Goal: Use online tool/utility: Utilize a website feature to perform a specific function

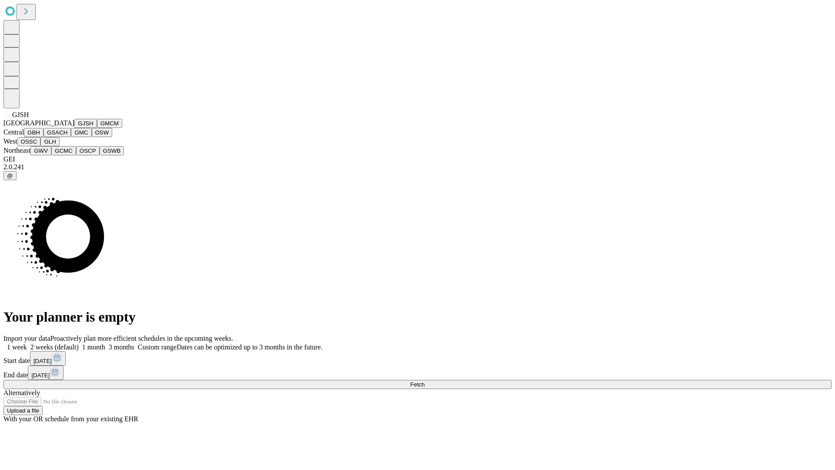
click at [74, 128] on button "GJSH" at bounding box center [85, 123] width 23 height 9
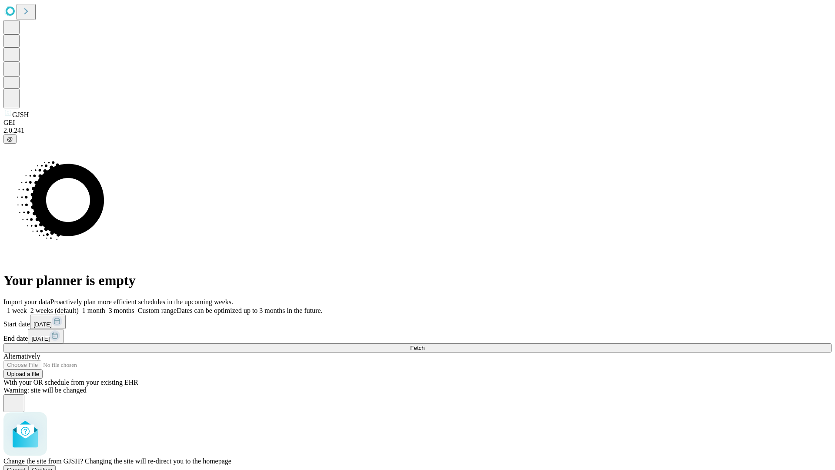
click at [53, 466] on span "Confirm" at bounding box center [42, 469] width 20 height 7
click at [105, 307] on label "1 month" at bounding box center [92, 310] width 27 height 7
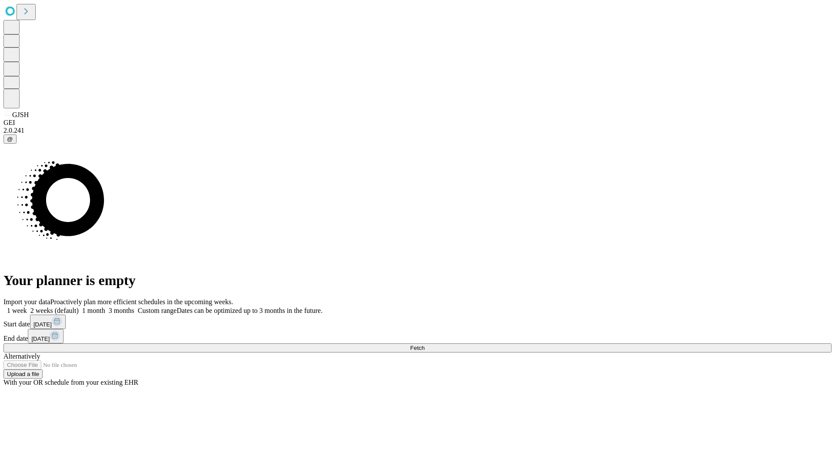
click at [425, 345] on span "Fetch" at bounding box center [417, 348] width 14 height 7
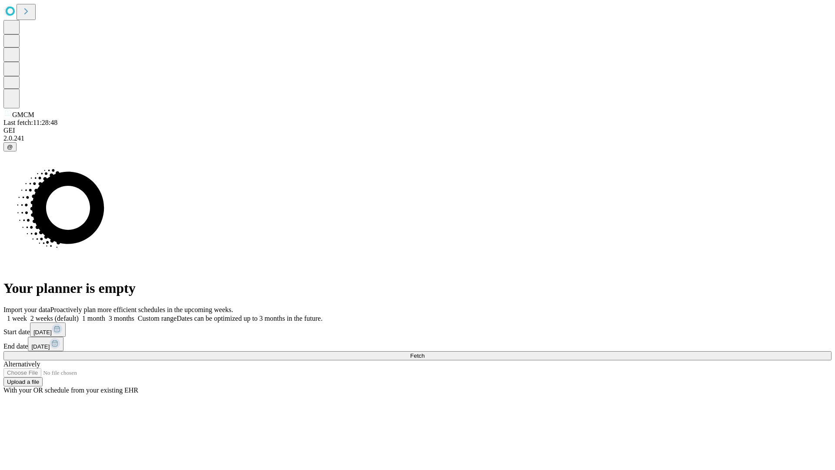
click at [105, 315] on label "1 month" at bounding box center [92, 318] width 27 height 7
click at [425, 352] on span "Fetch" at bounding box center [417, 355] width 14 height 7
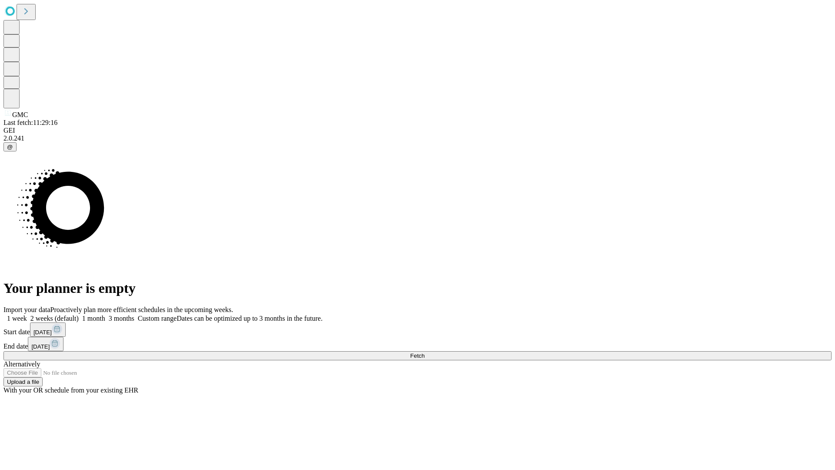
click at [105, 315] on label "1 month" at bounding box center [92, 318] width 27 height 7
click at [425, 352] on span "Fetch" at bounding box center [417, 355] width 14 height 7
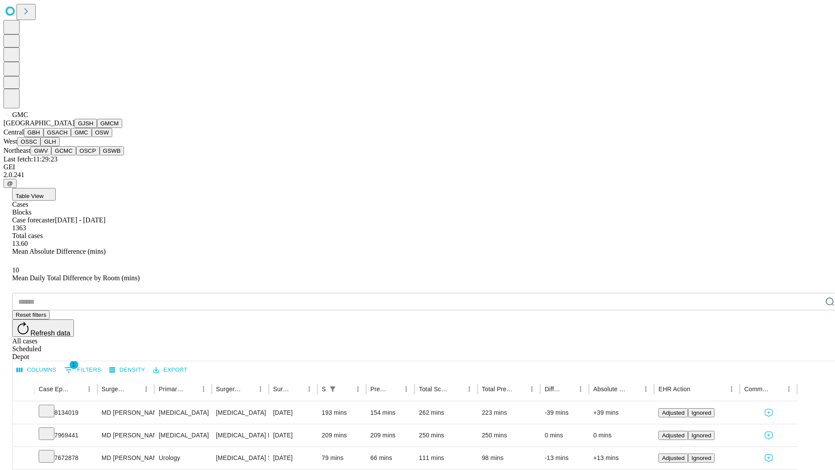
click at [92, 137] on button "OSW" at bounding box center [102, 132] width 21 height 9
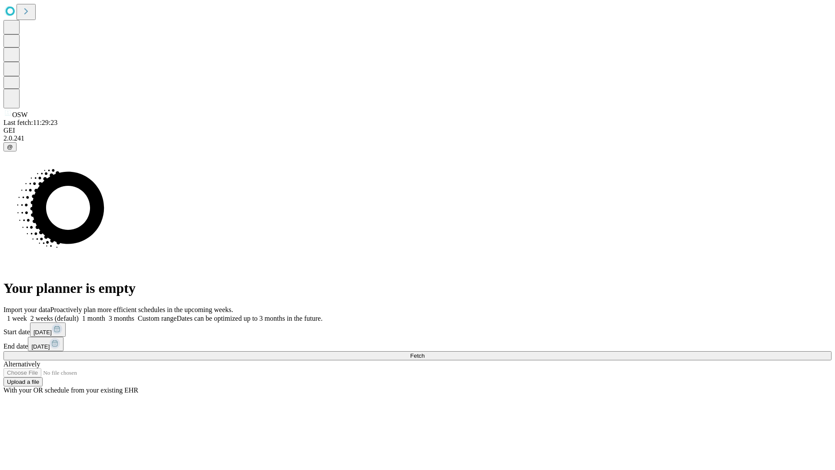
click at [105, 315] on label "1 month" at bounding box center [92, 318] width 27 height 7
click at [425, 352] on span "Fetch" at bounding box center [417, 355] width 14 height 7
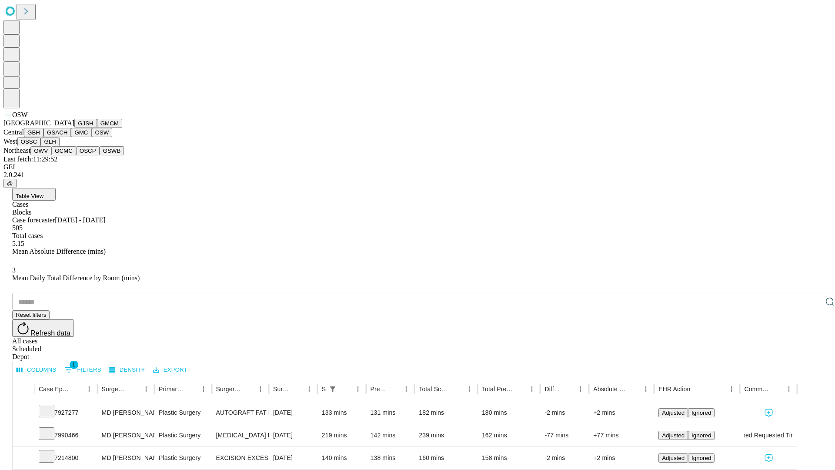
click at [41, 146] on button "OSSC" at bounding box center [28, 141] width 23 height 9
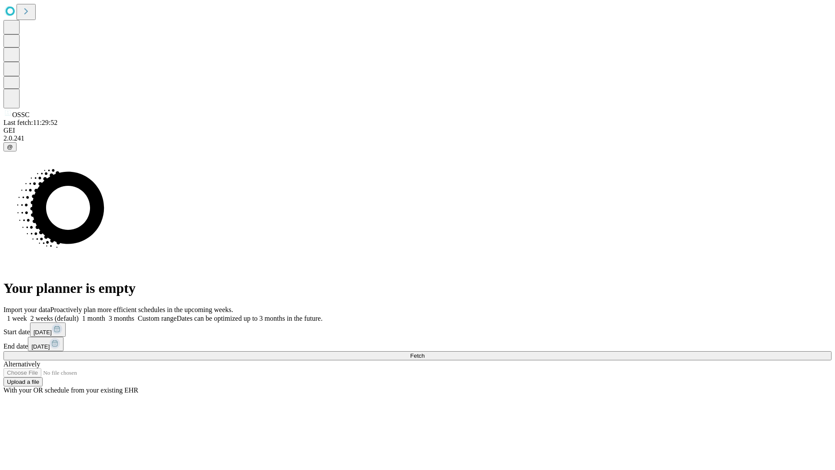
click at [105, 315] on label "1 month" at bounding box center [92, 318] width 27 height 7
click at [425, 352] on span "Fetch" at bounding box center [417, 355] width 14 height 7
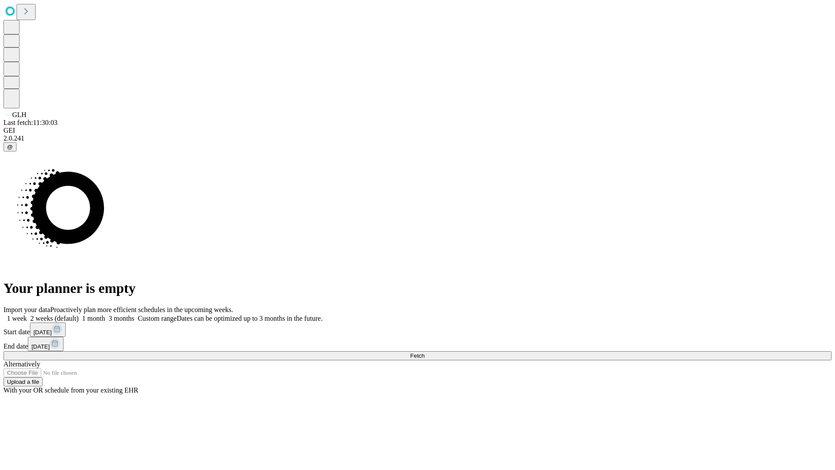
click at [105, 315] on label "1 month" at bounding box center [92, 318] width 27 height 7
click at [425, 352] on span "Fetch" at bounding box center [417, 355] width 14 height 7
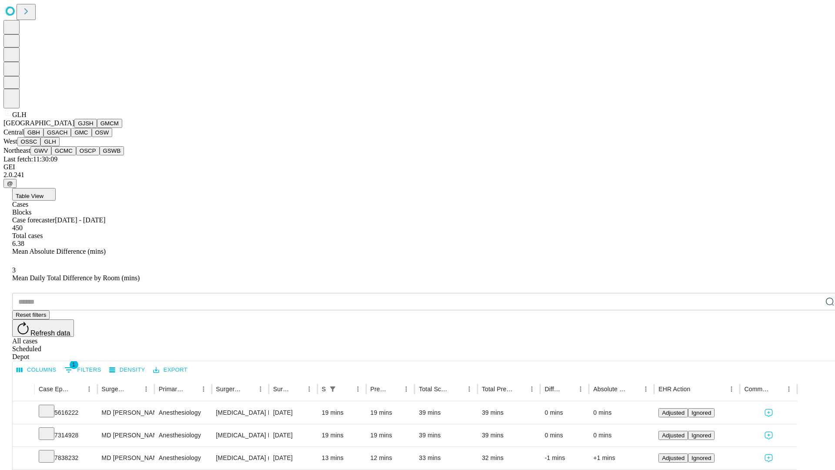
click at [51, 155] on button "GWV" at bounding box center [40, 150] width 21 height 9
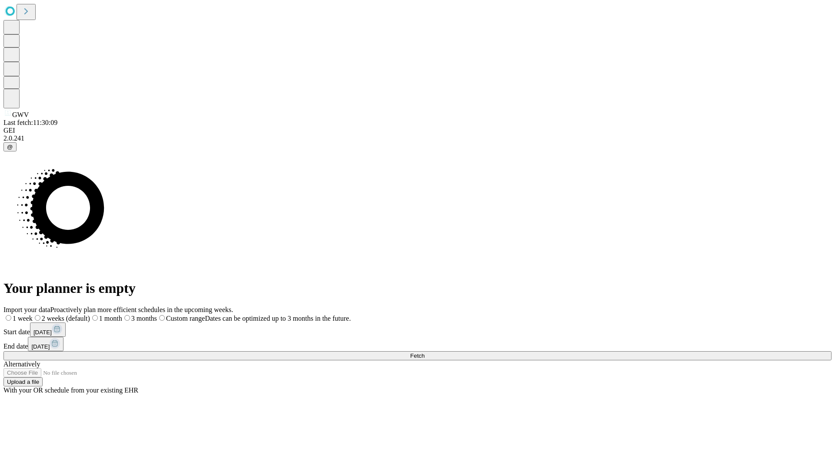
click at [122, 315] on label "1 month" at bounding box center [106, 318] width 32 height 7
click at [425, 352] on span "Fetch" at bounding box center [417, 355] width 14 height 7
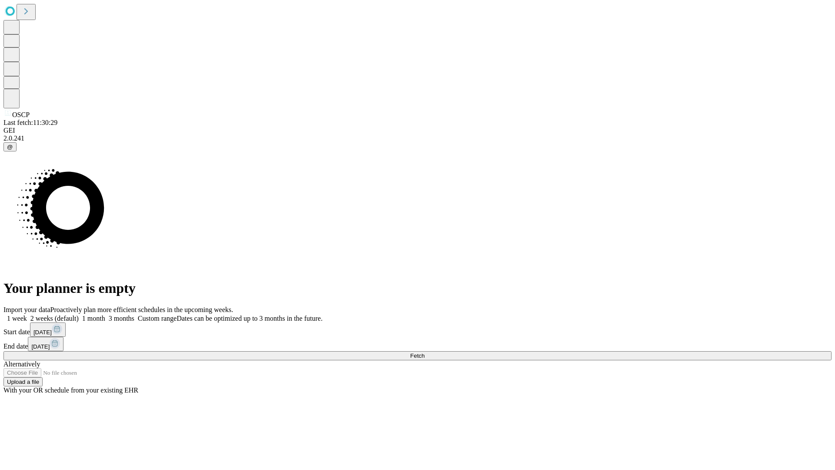
click at [425, 352] on span "Fetch" at bounding box center [417, 355] width 14 height 7
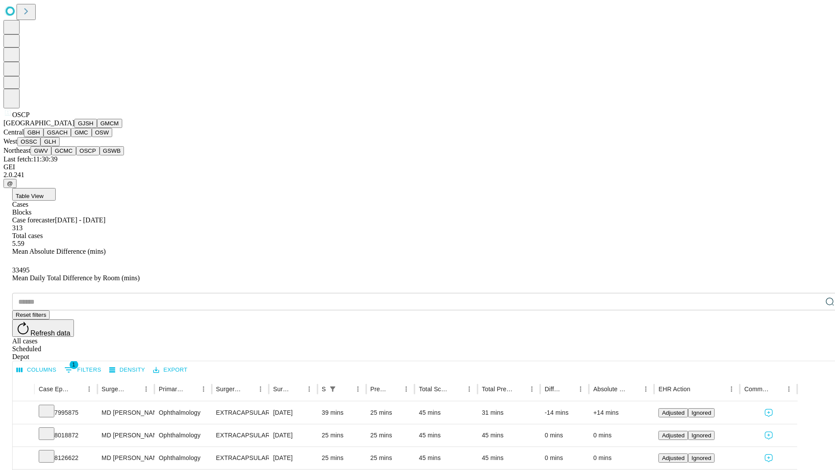
click at [100, 155] on button "GSWB" at bounding box center [112, 150] width 25 height 9
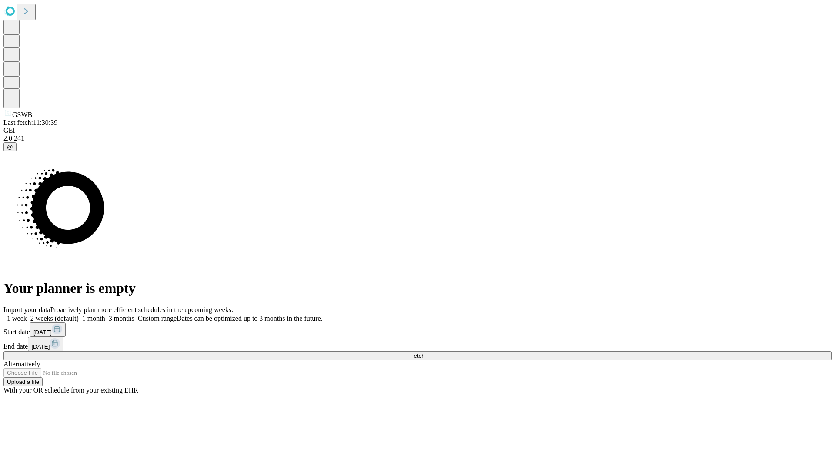
click at [105, 315] on label "1 month" at bounding box center [92, 318] width 27 height 7
click at [425, 352] on span "Fetch" at bounding box center [417, 355] width 14 height 7
